Goal: Transaction & Acquisition: Book appointment/travel/reservation

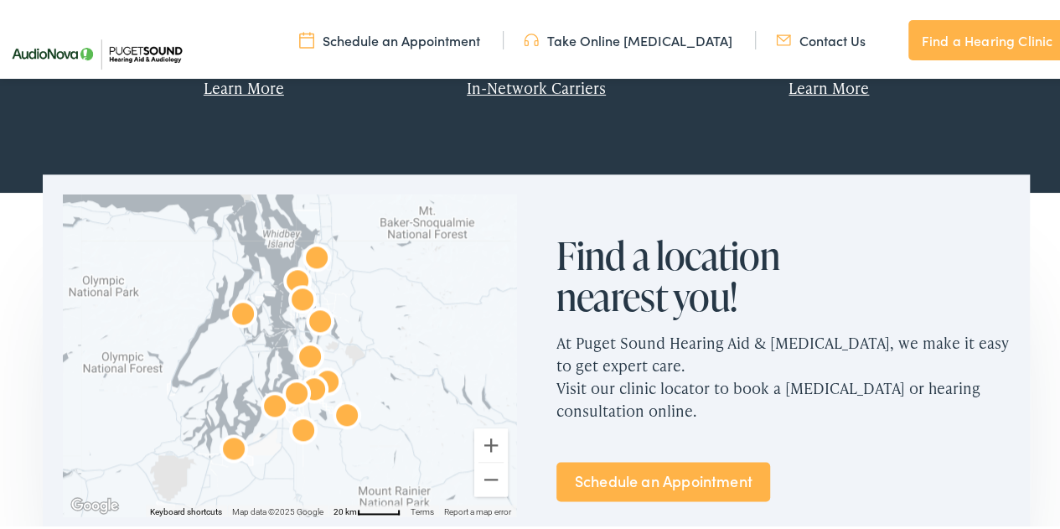
scroll to position [1006, 0]
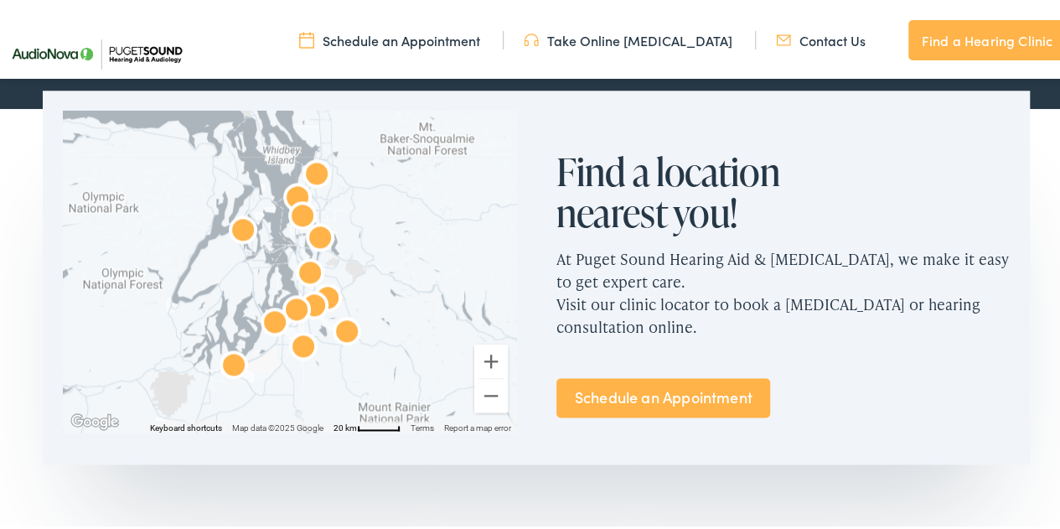
click at [679, 391] on link "Schedule an Appointment" at bounding box center [663, 394] width 214 height 39
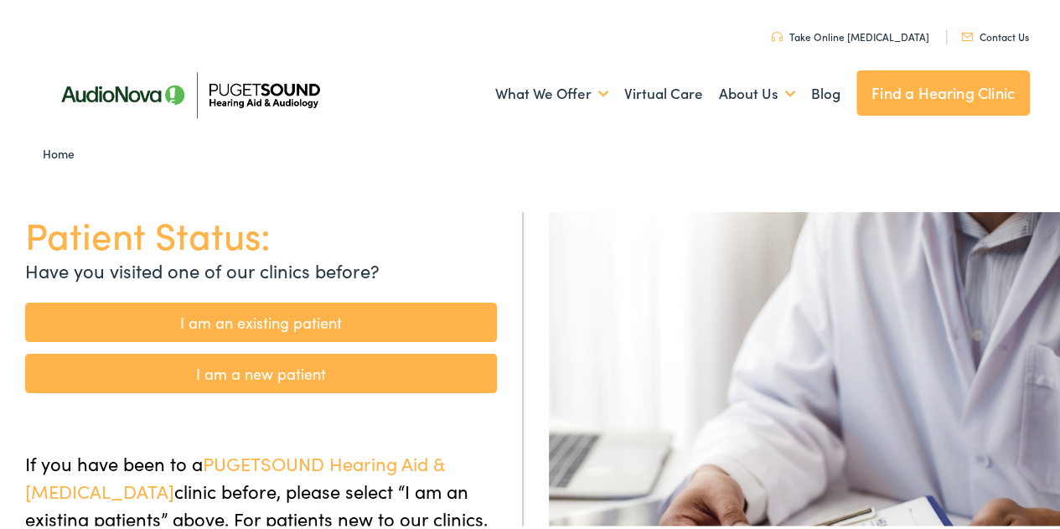
click at [266, 370] on link "I am a new patient" at bounding box center [261, 369] width 472 height 39
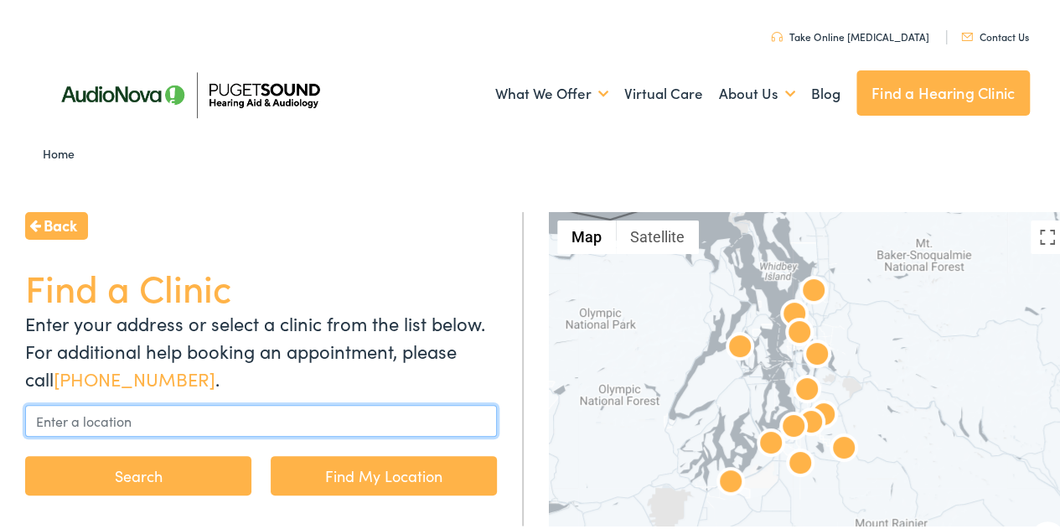
click at [231, 426] on input "text" at bounding box center [261, 417] width 472 height 32
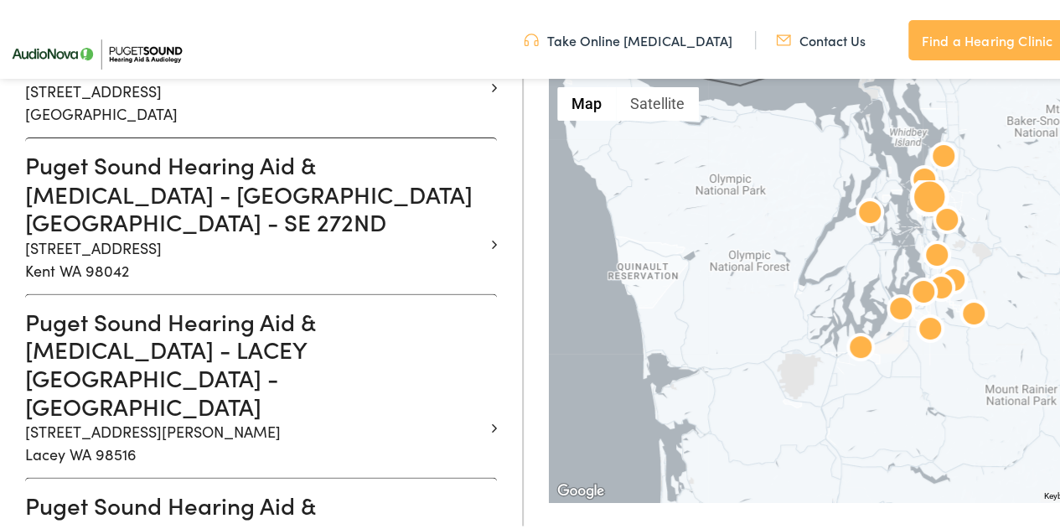
scroll to position [1425, 0]
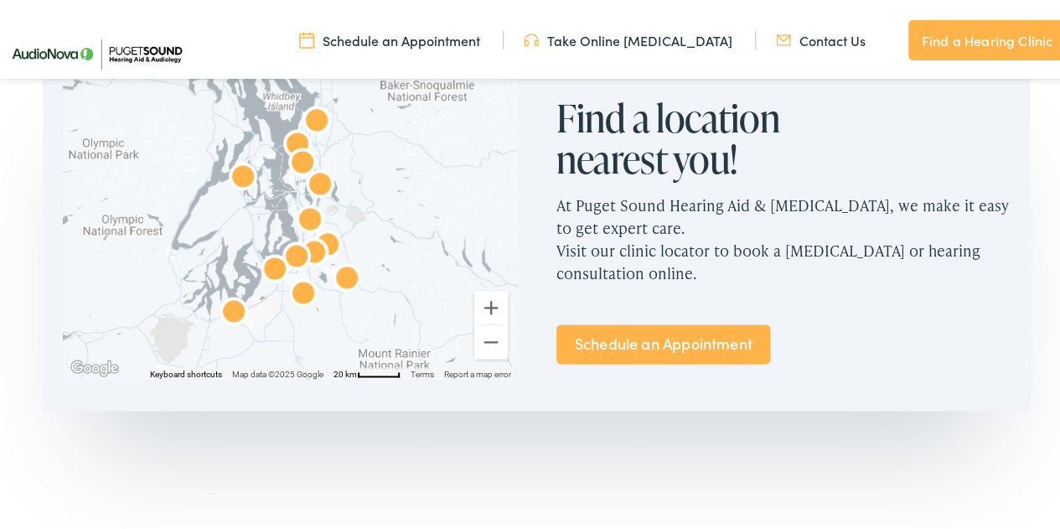
scroll to position [1006, 0]
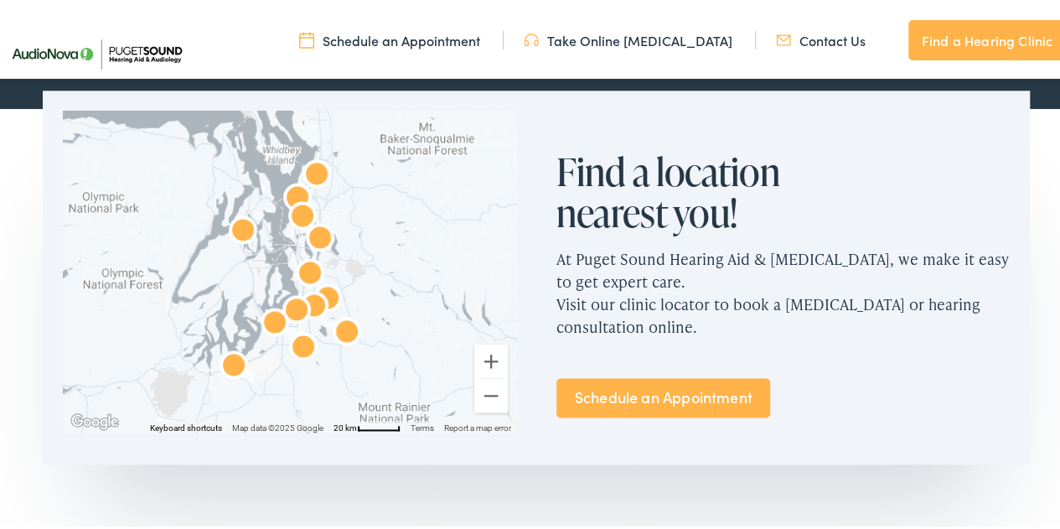
click at [685, 394] on link "Schedule an Appointment" at bounding box center [663, 394] width 214 height 39
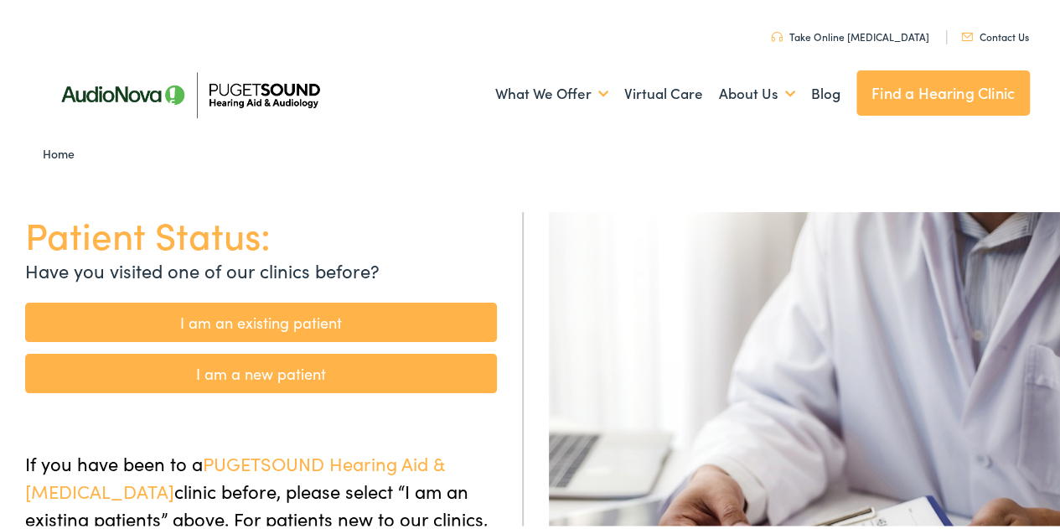
click at [266, 359] on link "I am a new patient" at bounding box center [261, 369] width 472 height 39
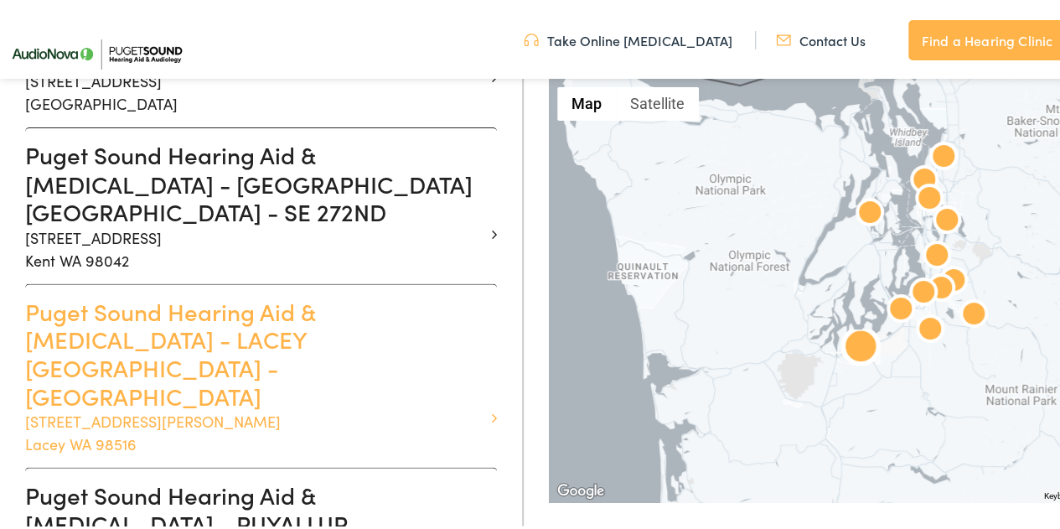
scroll to position [1425, 0]
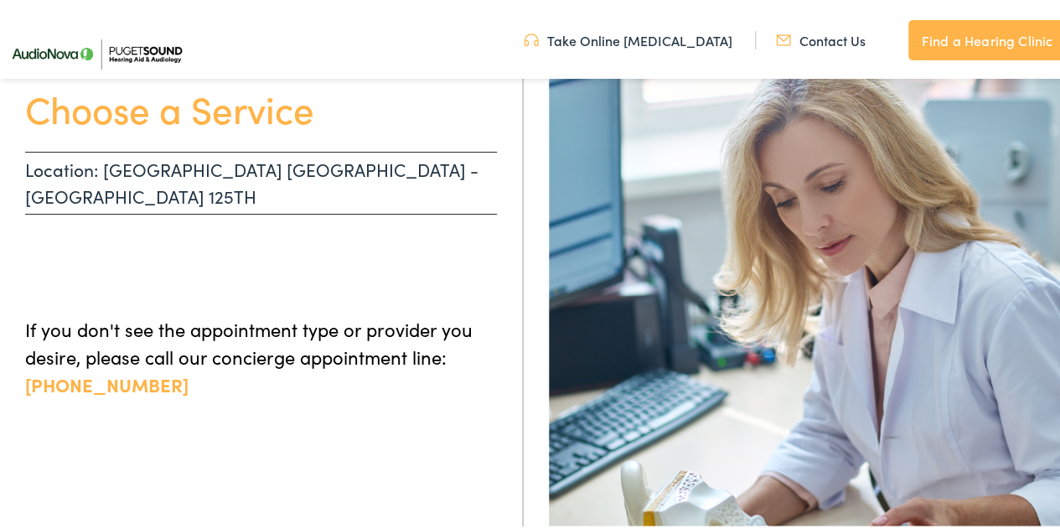
scroll to position [168, 0]
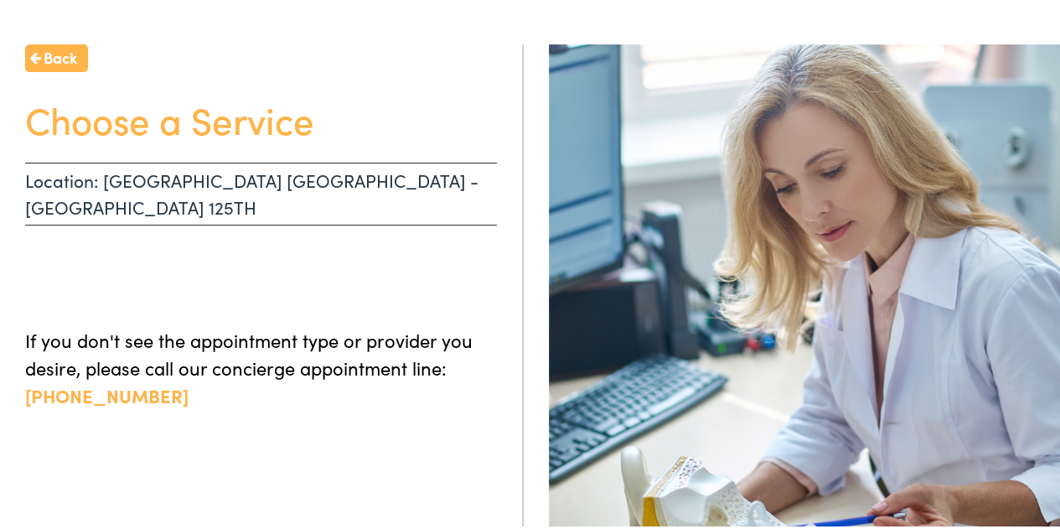
click at [231, 180] on p "Location: SEATTLE WA - NE 125TH" at bounding box center [261, 190] width 472 height 63
click at [269, 323] on p "If you don't see the appointment type or provider you desire, please call our c…" at bounding box center [261, 364] width 472 height 83
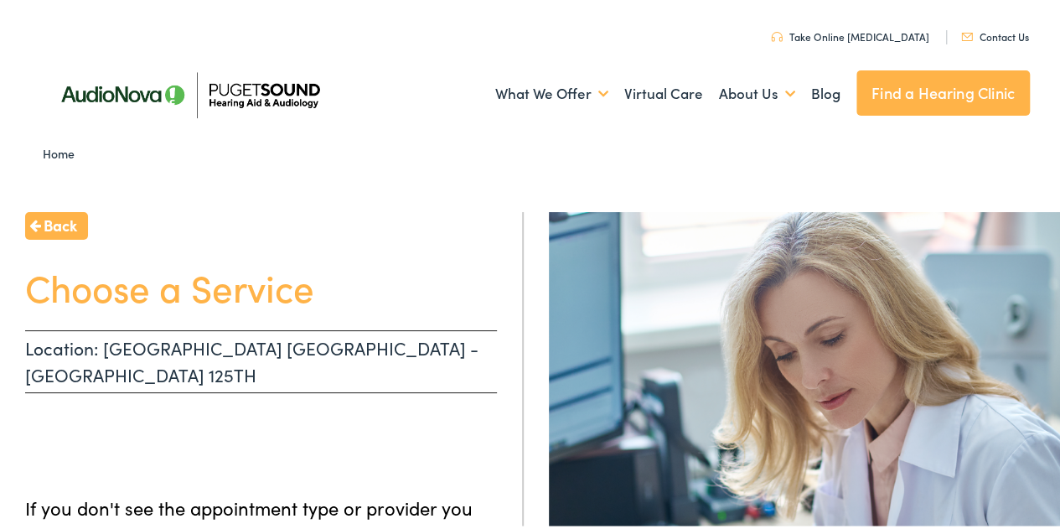
scroll to position [0, 0]
